Goal: Navigation & Orientation: Find specific page/section

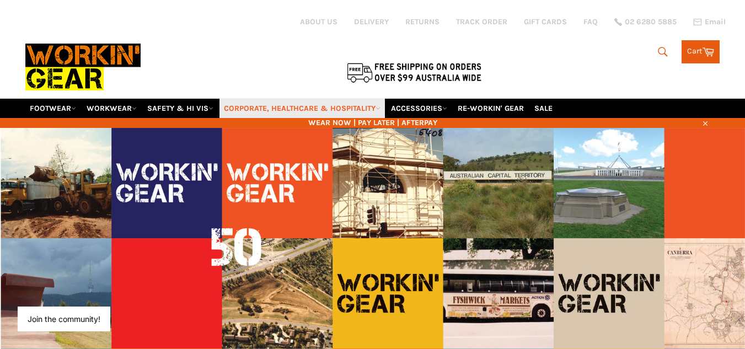
click at [350, 109] on link "CORPORATE, HEALTHCARE & HOSPITALITY" at bounding box center [302, 108] width 165 height 19
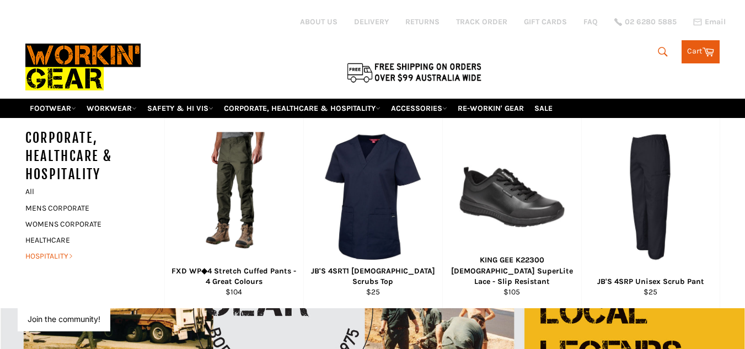
click at [70, 253] on link "HOSPITALITY" at bounding box center [86, 256] width 133 height 16
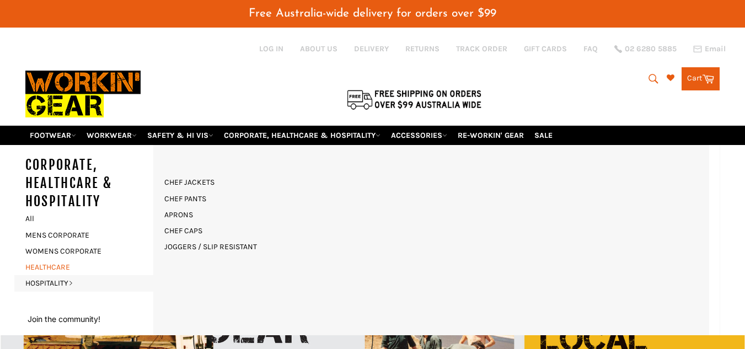
click at [60, 266] on link "HEALTHCARE" at bounding box center [86, 267] width 133 height 16
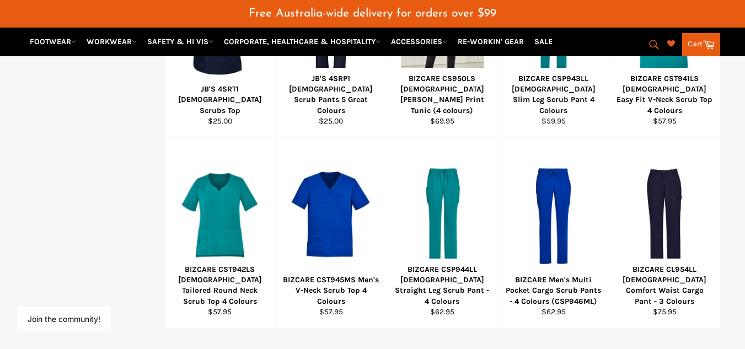
scroll to position [767, 0]
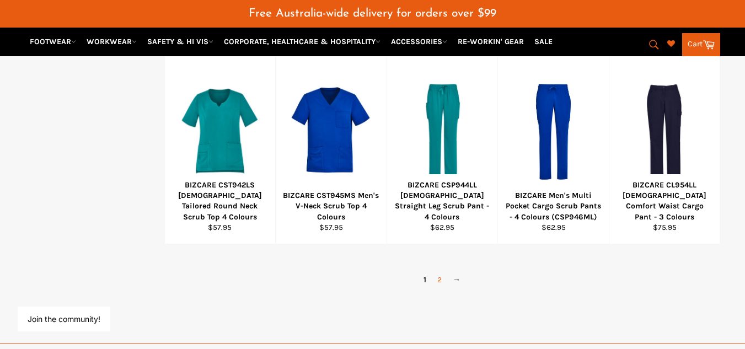
click at [445, 284] on link "2" at bounding box center [439, 280] width 15 height 16
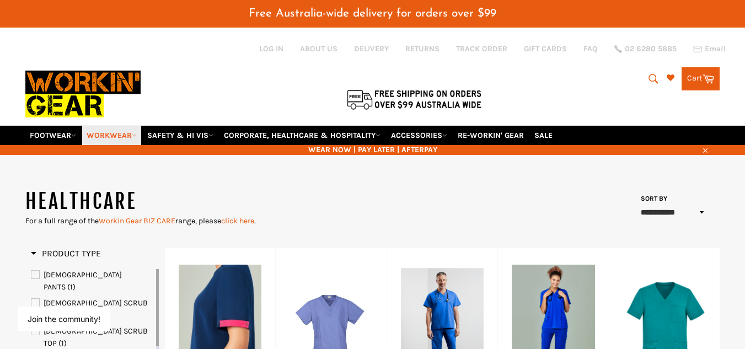
click at [136, 137] on icon at bounding box center [134, 135] width 5 height 5
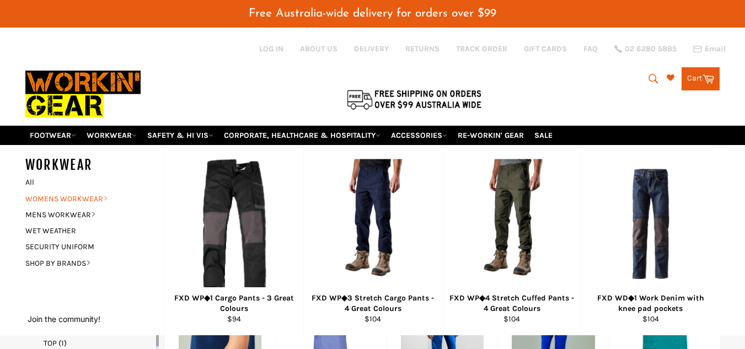
click at [108, 196] on icon at bounding box center [105, 198] width 5 height 5
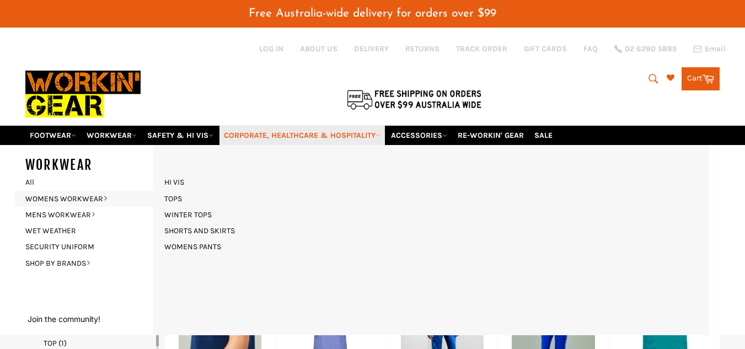
click at [282, 140] on link "CORPORATE, HEALTHCARE & HOSPITALITY" at bounding box center [302, 135] width 165 height 19
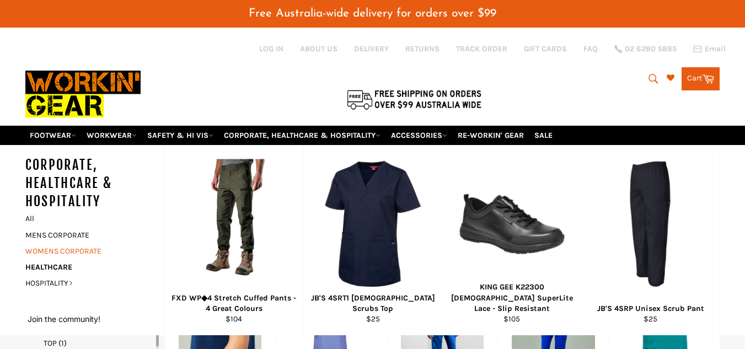
click at [100, 248] on link "WOMENS CORPORATE" at bounding box center [86, 251] width 133 height 16
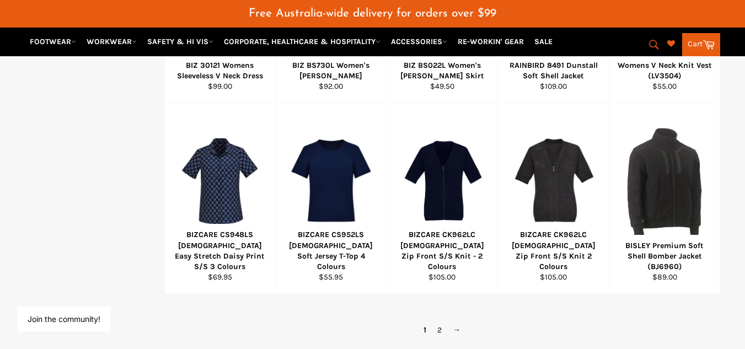
scroll to position [781, 0]
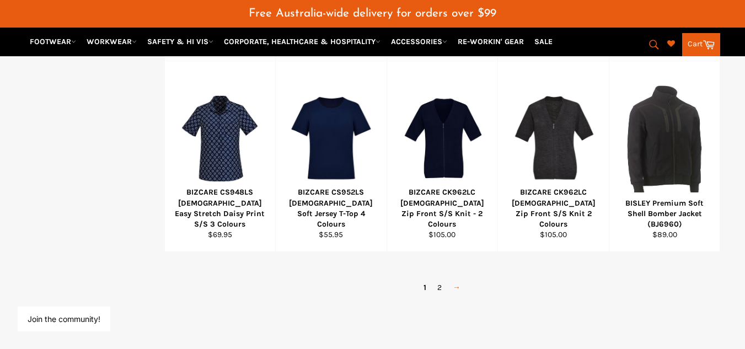
click at [459, 286] on link "→" at bounding box center [456, 288] width 19 height 16
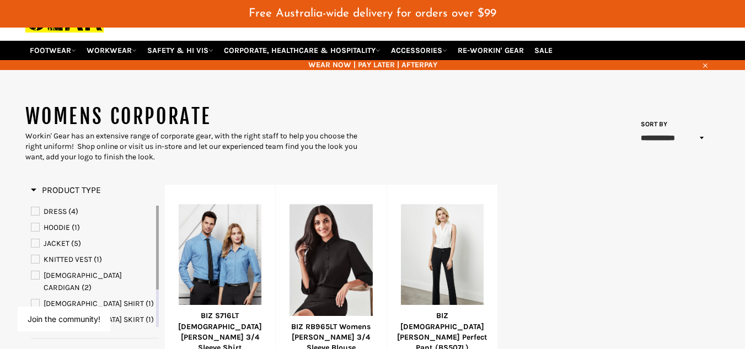
scroll to position [62, 0]
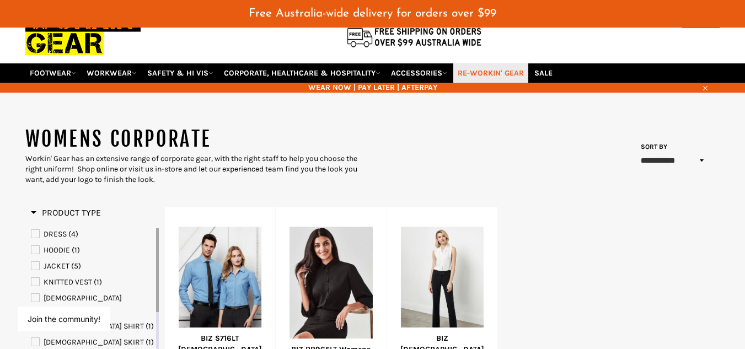
click at [491, 75] on link "RE-WORKIN' GEAR" at bounding box center [490, 72] width 75 height 19
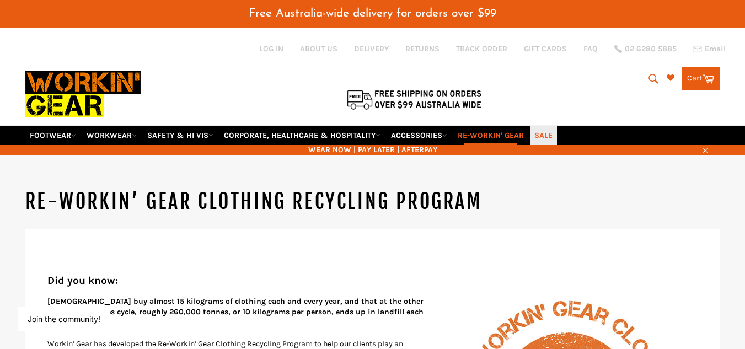
click at [548, 132] on link "SALE" at bounding box center [543, 135] width 27 height 19
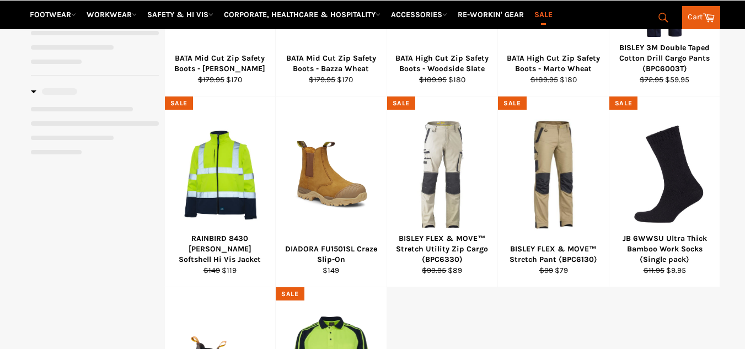
select select "**********"
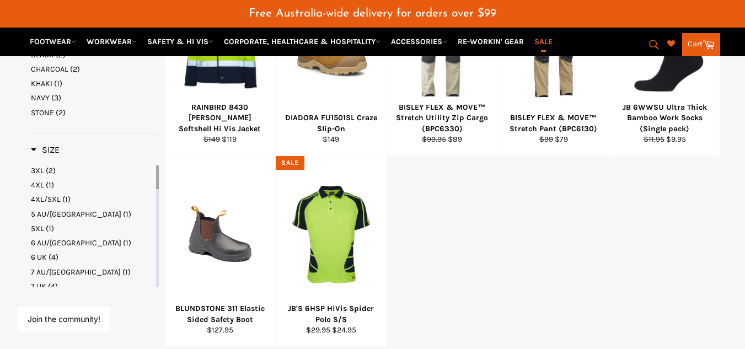
scroll to position [473, 0]
